Goal: Task Accomplishment & Management: Manage account settings

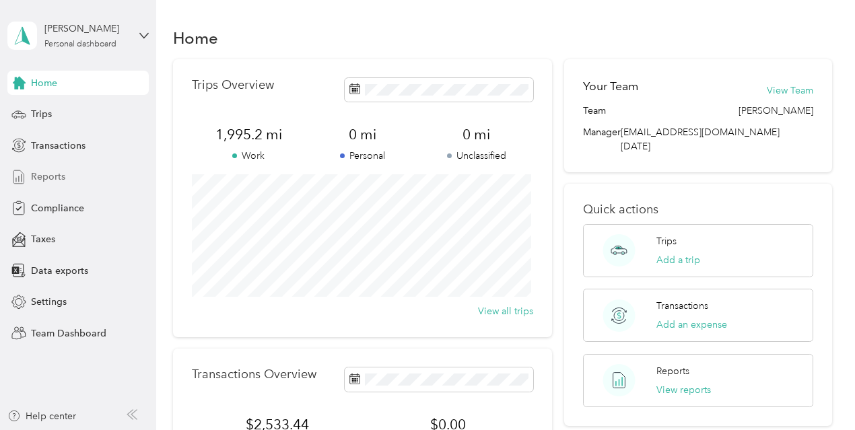
click at [43, 176] on span "Reports" at bounding box center [48, 177] width 34 height 14
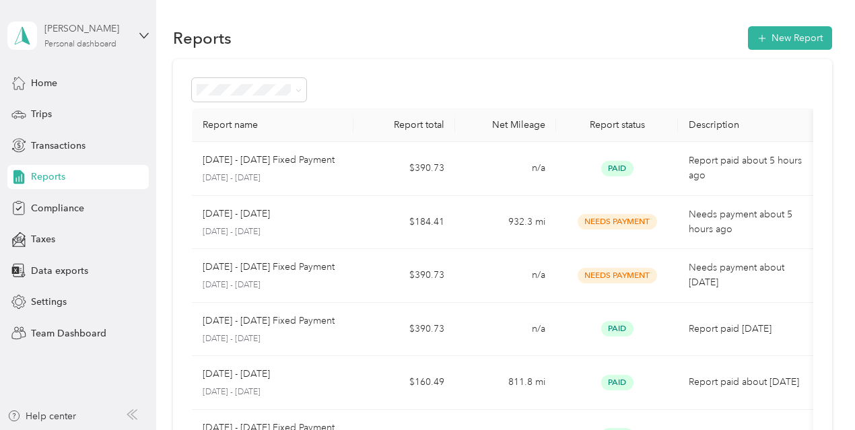
click at [111, 40] on div "Personal dashboard" at bounding box center [80, 44] width 72 height 8
click at [78, 107] on div "Team dashboard" at bounding box center [56, 109] width 72 height 14
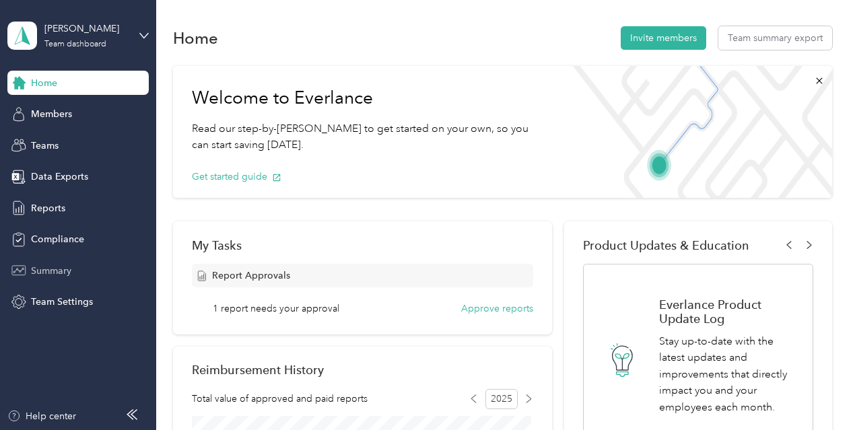
click at [59, 265] on span "Summary" at bounding box center [51, 271] width 40 height 14
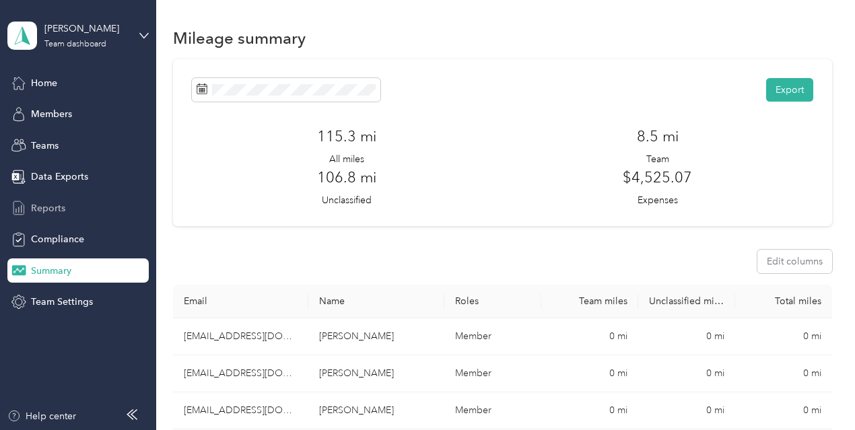
click at [47, 205] on span "Reports" at bounding box center [48, 208] width 34 height 14
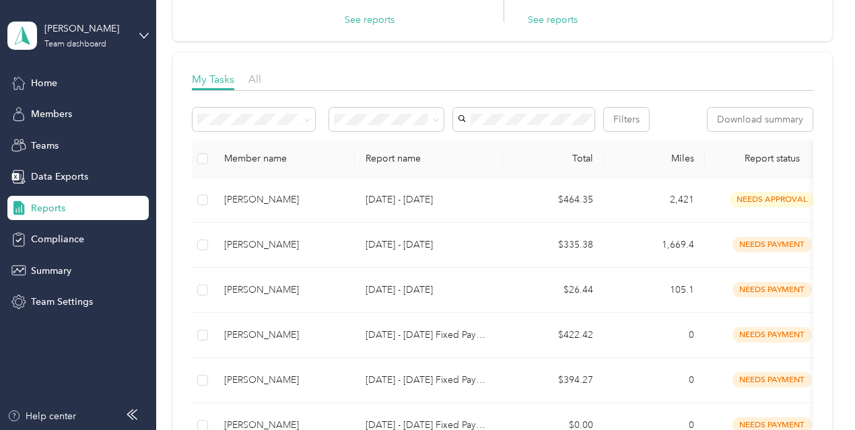
scroll to position [140, 0]
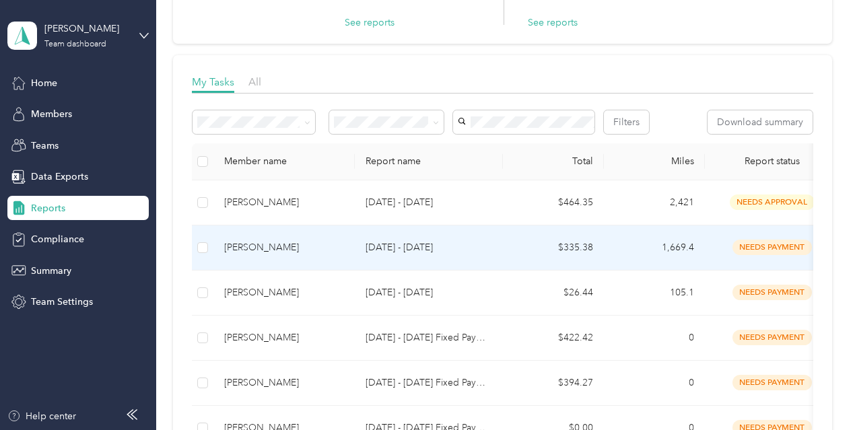
click at [201, 270] on td at bounding box center [203, 247] width 22 height 45
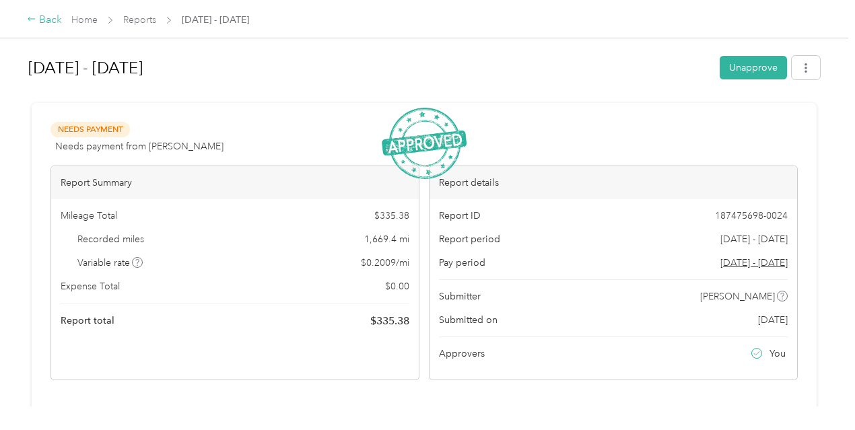
click at [46, 24] on div "Back" at bounding box center [44, 20] width 35 height 16
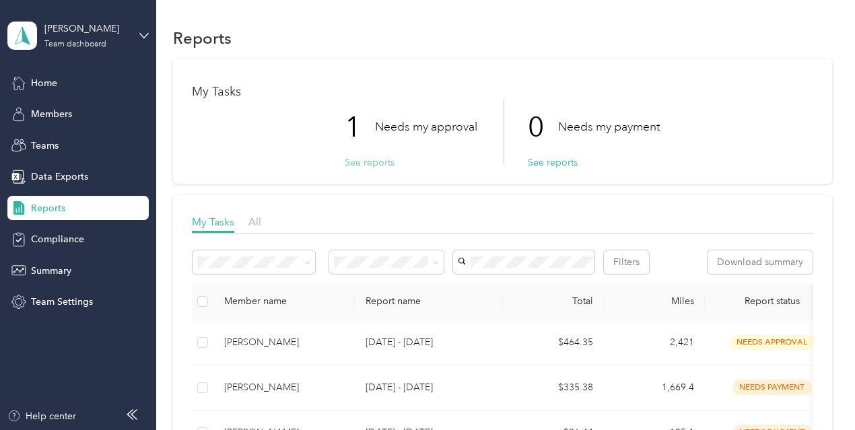
click at [377, 164] on button "See reports" at bounding box center [370, 162] width 50 height 14
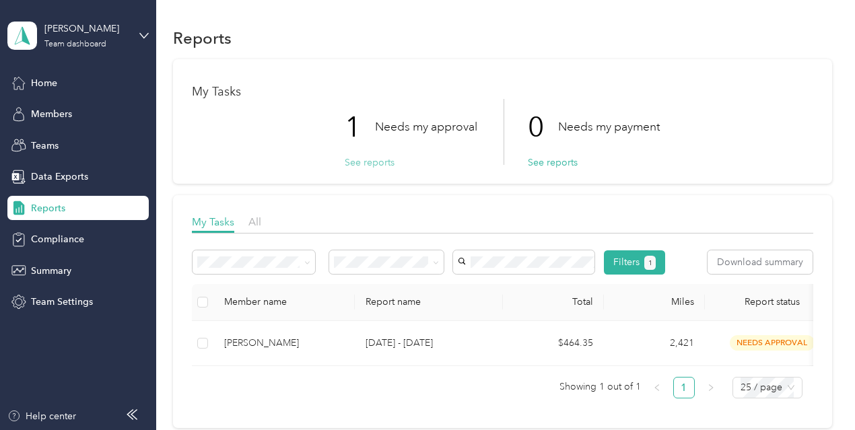
click at [354, 164] on button "See reports" at bounding box center [370, 162] width 50 height 14
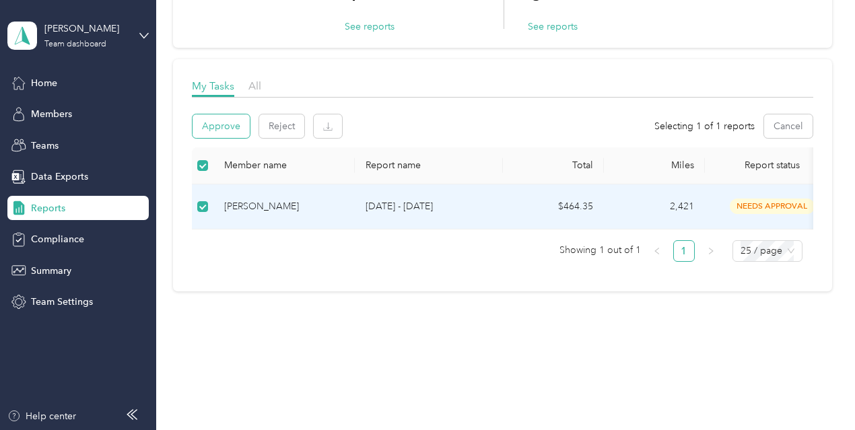
click at [238, 119] on button "Approve" at bounding box center [220, 126] width 57 height 24
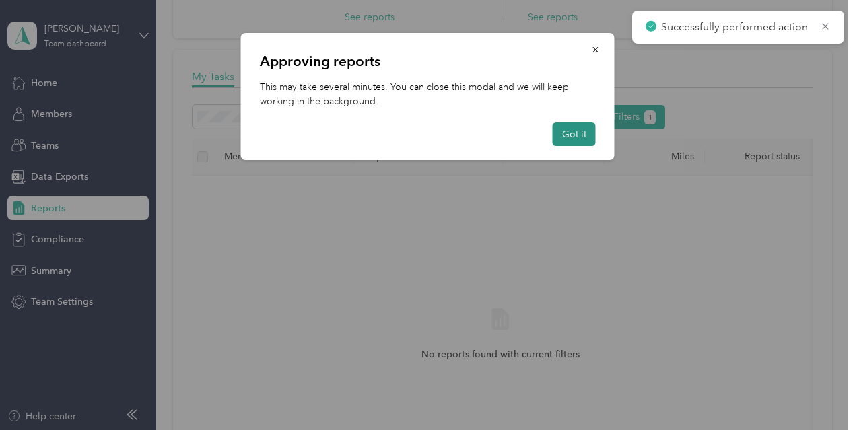
click at [565, 126] on button "Got it" at bounding box center [573, 134] width 43 height 24
